Goal: Task Accomplishment & Management: Manage account settings

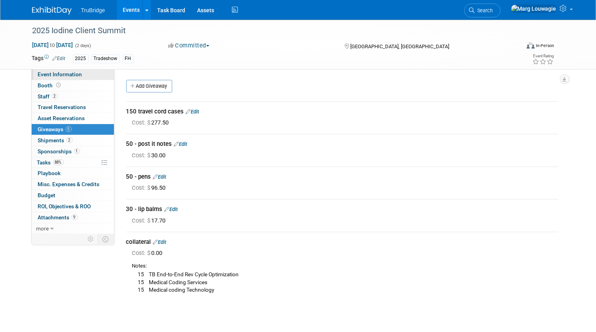
click at [79, 76] on span "Event Information" at bounding box center [60, 74] width 44 height 6
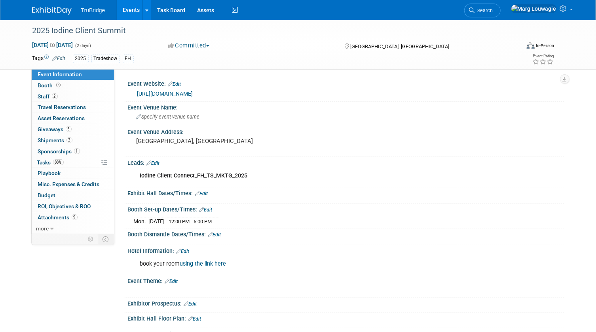
drag, startPoint x: 253, startPoint y: 172, endPoint x: 226, endPoint y: 177, distance: 27.6
click at [251, 174] on div "Iodine Client Connect_FH_TS_MKTG_2025" at bounding box center [306, 176] width 345 height 16
drag, startPoint x: 226, startPoint y: 177, endPoint x: 177, endPoint y: 174, distance: 49.1
click at [177, 174] on b "Iodine Client Connect_FH_TS_MKTG_2025" at bounding box center [194, 175] width 108 height 7
click at [178, 166] on div "Iodine Client Connect_FH_TS_MKTG_2025 X" at bounding box center [345, 168] width 426 height 4
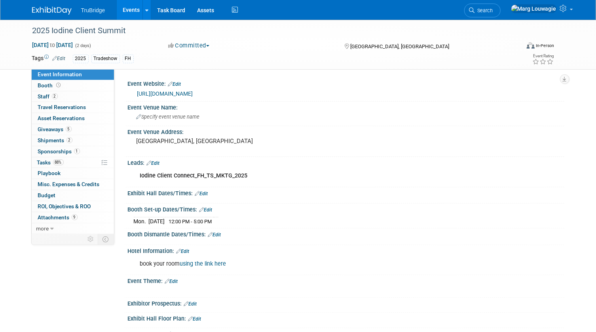
drag, startPoint x: 159, startPoint y: 162, endPoint x: 163, endPoint y: 160, distance: 4.4
click at [160, 162] on link "Edit" at bounding box center [153, 164] width 13 height 6
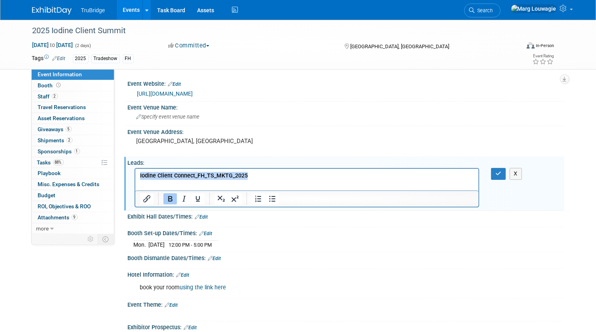
drag, startPoint x: 237, startPoint y: 173, endPoint x: 136, endPoint y: 170, distance: 101.7
click at [135, 169] on html "Iodine Client Connect_FH_TS_MKTG_2025" at bounding box center [306, 174] width 343 height 11
copy b "Iodine Client Connect_FH_TS_MKTG_2025"
drag, startPoint x: 335, startPoint y: 7, endPoint x: 328, endPoint y: 201, distance: 194.4
click at [502, 169] on button "button" at bounding box center [498, 173] width 15 height 11
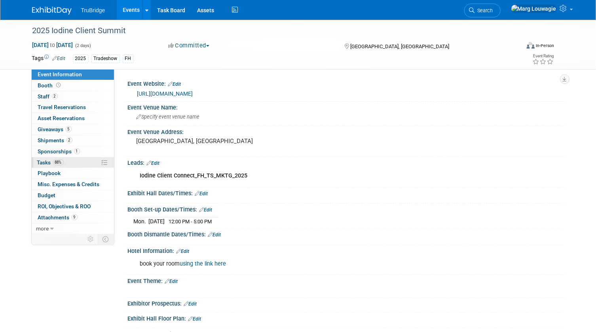
click at [46, 161] on span "Tasks 88%" at bounding box center [50, 162] width 27 height 6
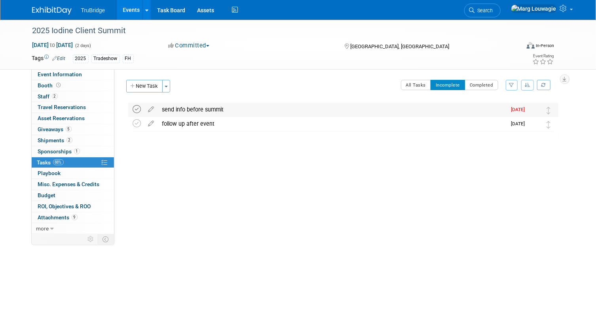
click at [135, 108] on icon at bounding box center [137, 109] width 8 height 8
click at [171, 9] on link "Task Board" at bounding box center [171, 10] width 40 height 20
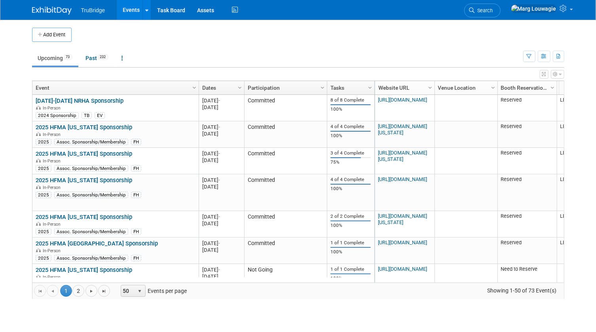
click at [493, 11] on span "Search" at bounding box center [484, 11] width 18 height 6
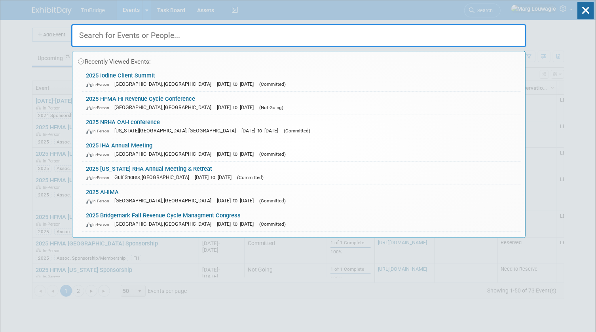
click at [510, 29] on input "text" at bounding box center [298, 35] width 455 height 23
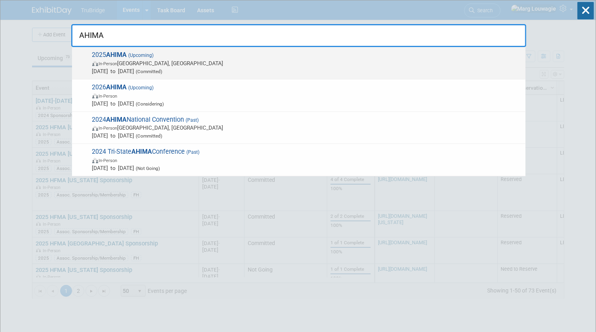
type input "AHIMA"
click at [244, 65] on span "In-Person Minneapolis, MN" at bounding box center [306, 63] width 429 height 8
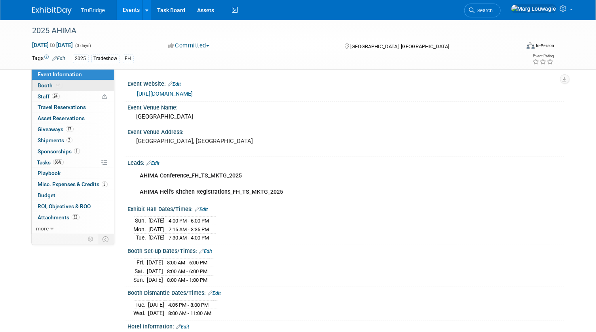
drag, startPoint x: 64, startPoint y: 81, endPoint x: 75, endPoint y: 84, distance: 11.1
click at [64, 81] on link "Booth" at bounding box center [73, 85] width 82 height 11
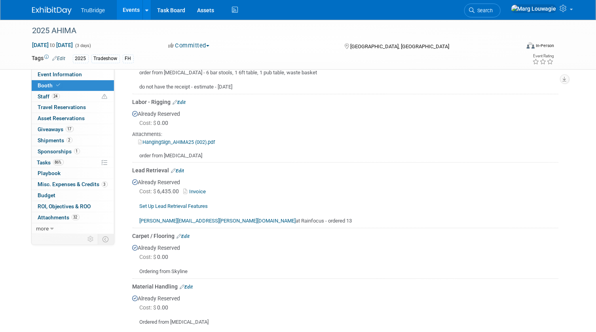
scroll to position [755, 0]
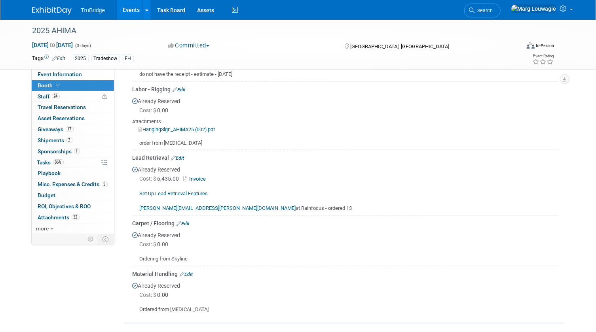
click at [204, 191] on link "Set Up Lead Retrieval Features" at bounding box center [174, 194] width 68 height 6
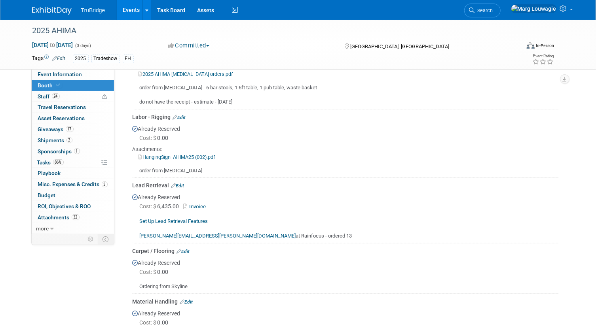
scroll to position [721, 0]
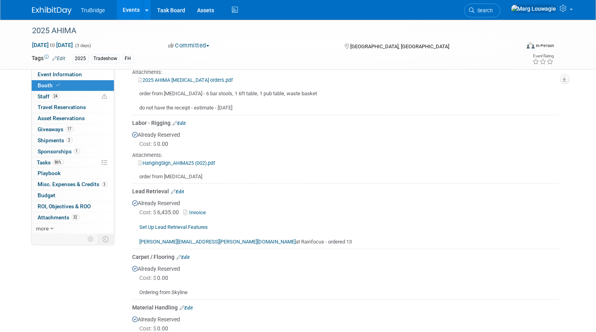
click at [182, 189] on link "Edit" at bounding box center [177, 192] width 13 height 6
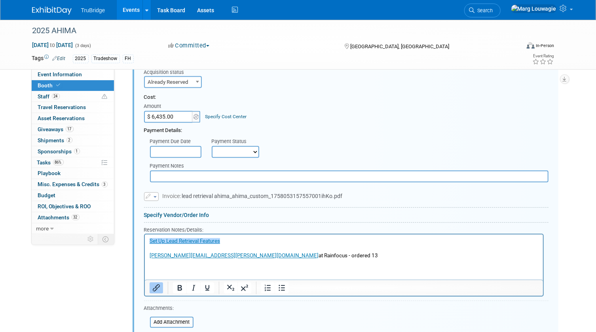
scroll to position [885, 0]
drag, startPoint x: 237, startPoint y: 243, endPoint x: 242, endPoint y: 240, distance: 5.7
click at [239, 242] on p "﻿Set Up Lead Retrieval Features [PERSON_NAME][EMAIL_ADDRESS][PERSON_NAME][DOMAI…" at bounding box center [343, 248] width 389 height 22
click at [242, 241] on p "Set Up Lead Retrieval Features﻿ [PERSON_NAME][EMAIL_ADDRESS][PERSON_NAME][DOMAI…" at bounding box center [343, 248] width 389 height 22
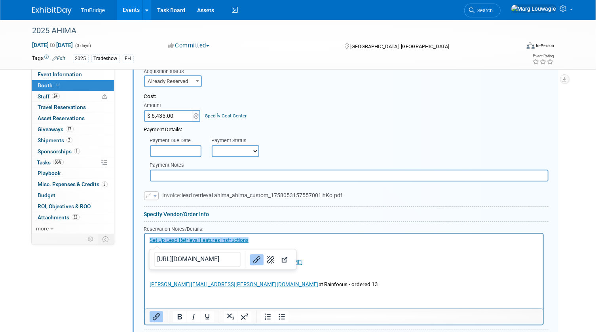
click at [423, 268] on p "[PERSON_NAME][EMAIL_ADDRESS][PERSON_NAME][DOMAIN_NAME] at Rainfocus - ordered 13" at bounding box center [343, 278] width 389 height 22
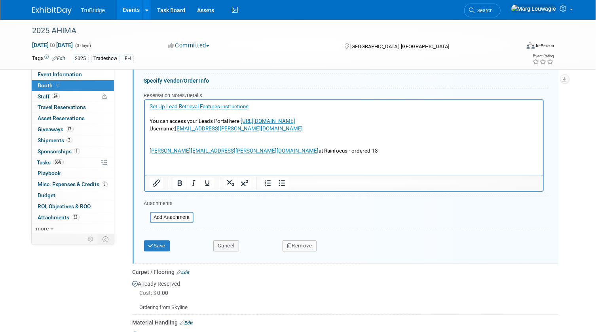
scroll to position [1065, 0]
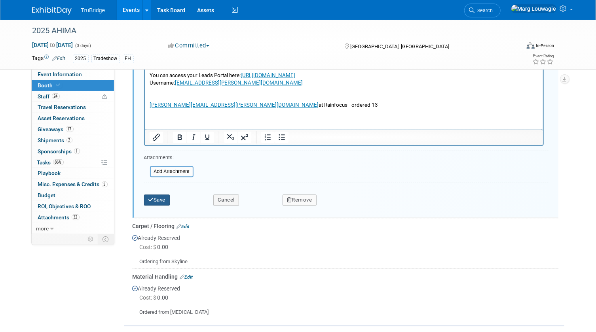
click at [159, 195] on button "Save" at bounding box center [157, 200] width 26 height 11
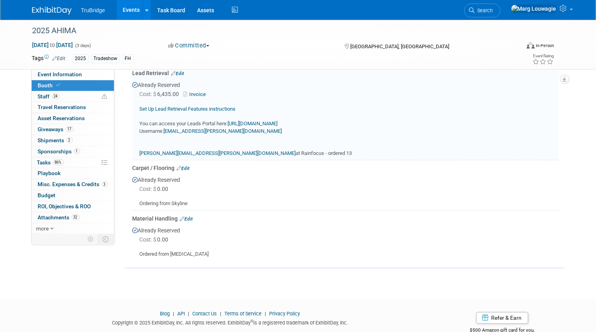
scroll to position [813, 0]
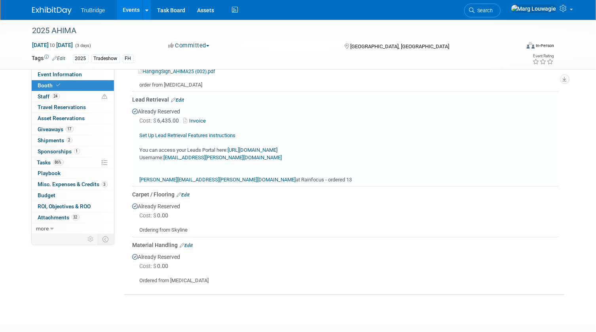
click at [278, 148] on link "[URL][DOMAIN_NAME]" at bounding box center [253, 151] width 50 height 6
drag, startPoint x: 521, startPoint y: 190, endPoint x: 452, endPoint y: 195, distance: 68.6
